Goal: Task Accomplishment & Management: Manage account settings

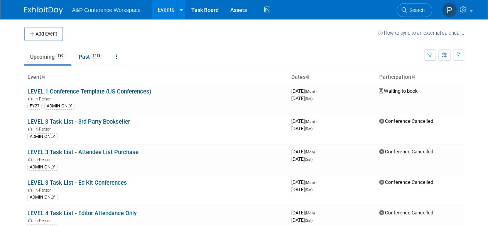
scroll to position [2115, 0]
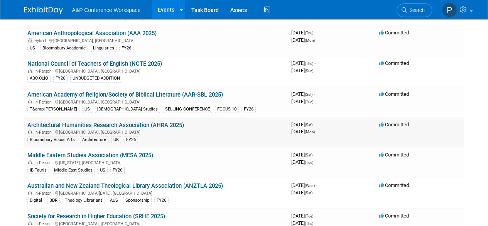
click at [114, 121] on link "Architectural Humanities Research Association (AHRA 2025)" at bounding box center [105, 124] width 157 height 7
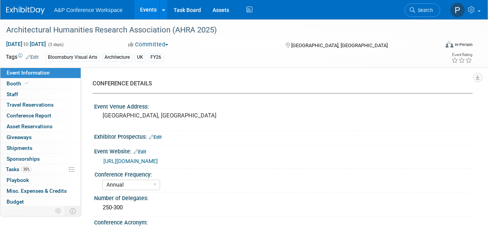
select select "Annual"
select select "Level 2"
select select "In-Person Booth"
select select "Architecture"
select select "Bloomsbury Visual Arts"
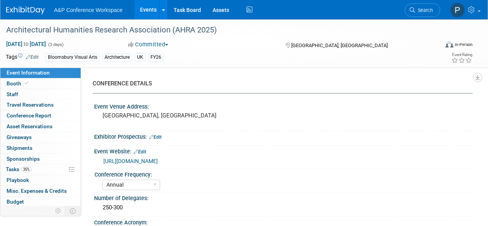
select select "[PERSON_NAME]"
